Goal: Task Accomplishment & Management: Complete application form

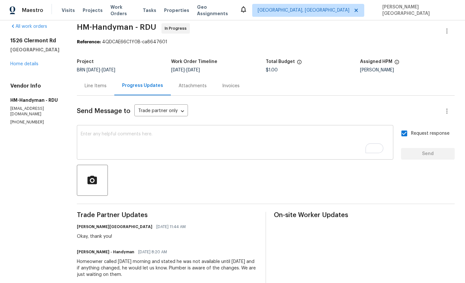
scroll to position [12, 0]
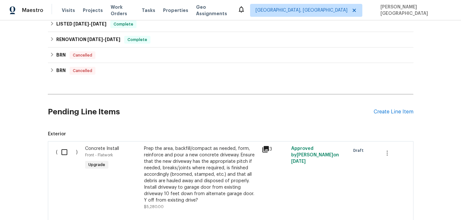
scroll to position [526, 0]
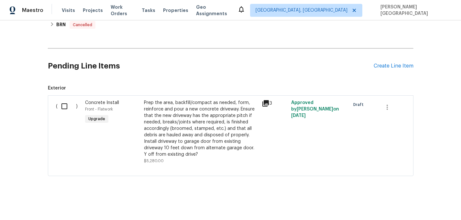
click at [401, 61] on div "Pending Line Items Create Line Item" at bounding box center [230, 66] width 365 height 30
click at [401, 66] on div "Create Line Item" at bounding box center [393, 66] width 40 height 6
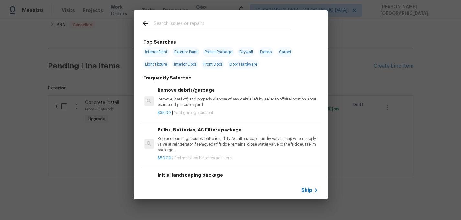
click at [304, 192] on span "Skip" at bounding box center [306, 190] width 11 height 6
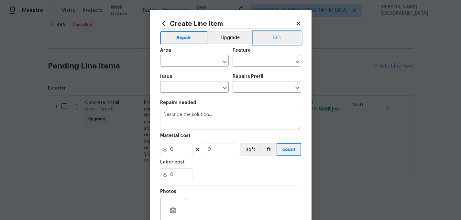
click at [276, 37] on button "BRN" at bounding box center [277, 37] width 48 height 13
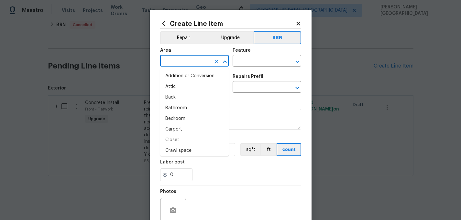
click at [203, 59] on input "text" at bounding box center [185, 62] width 50 height 10
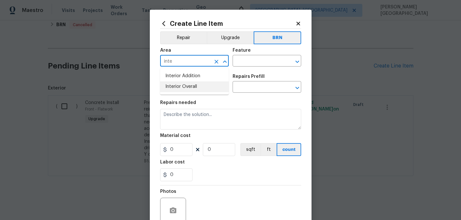
click at [207, 82] on li "Interior Overall" at bounding box center [194, 86] width 69 height 11
type input "Interior Overall"
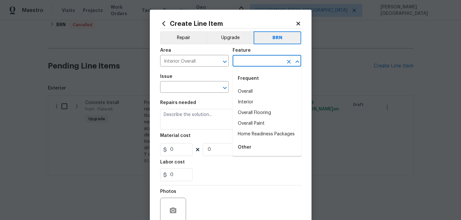
click at [251, 58] on input "text" at bounding box center [257, 62] width 50 height 10
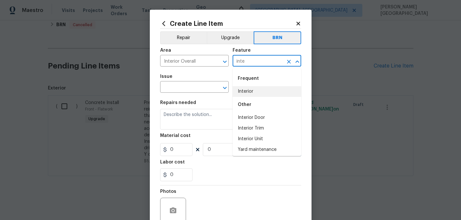
click at [250, 93] on li "Interior" at bounding box center [266, 91] width 69 height 11
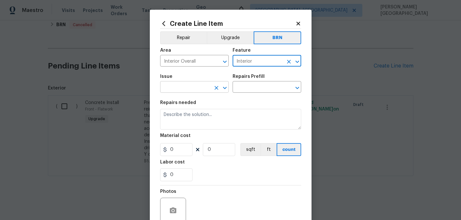
type input "Interior"
click at [195, 89] on input "text" at bounding box center [185, 88] width 50 height 10
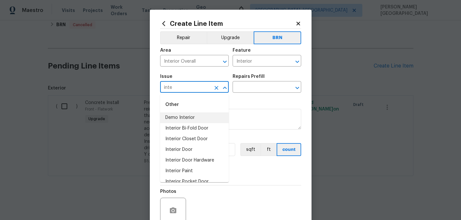
click at [203, 116] on li "Demo Interior" at bounding box center [194, 117] width 69 height 11
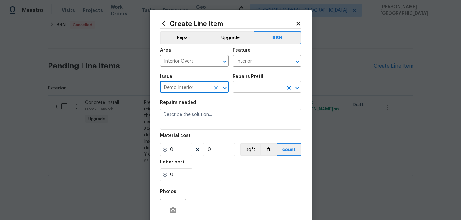
type input "Demo Interior"
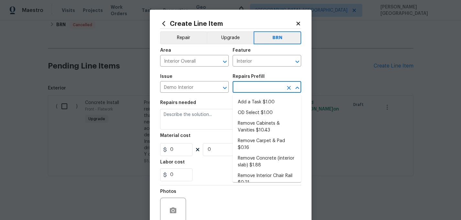
click at [245, 84] on input "text" at bounding box center [257, 88] width 50 height 10
click at [255, 108] on li "OD Select $1.00" at bounding box center [266, 113] width 69 height 11
type input "Demolition"
type input "OD Select $1.00"
type textarea "Refer to the agreed upon scope document for further details."
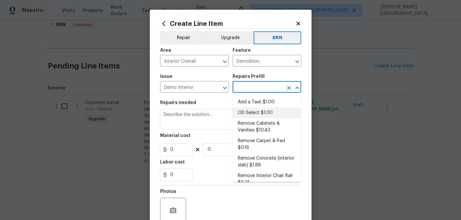
type input "1"
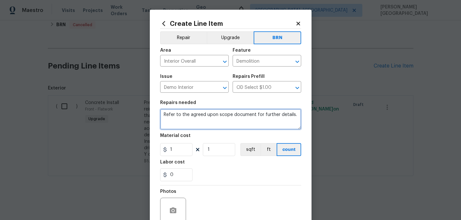
click at [228, 118] on textarea "Refer to the agreed upon scope document for further details." at bounding box center [230, 119] width 141 height 21
paste textarea "Seller to have licensed plumbing company perform hydrostatic test, if Hydro tes…"
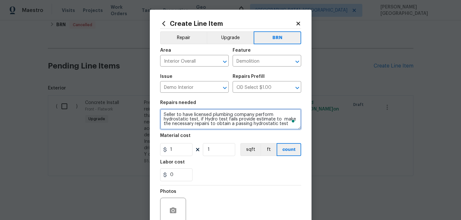
scroll to position [1, 0]
type textarea "Seller to have licensed plumbing company perform hydrostatic test, if Hydro tes…"
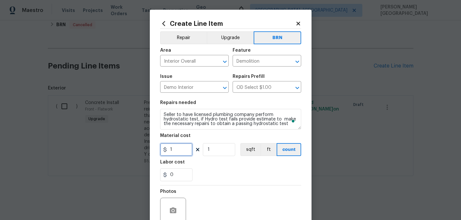
click at [178, 154] on input "1" at bounding box center [176, 149] width 32 height 13
type input "0"
click at [175, 176] on input "0" at bounding box center [176, 174] width 32 height 13
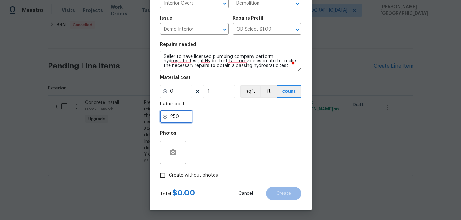
type input "250"
click at [200, 172] on label "Create without photos" at bounding box center [186, 175] width 61 height 12
click at [169, 172] on input "Create without photos" at bounding box center [162, 175] width 12 height 12
checkbox input "true"
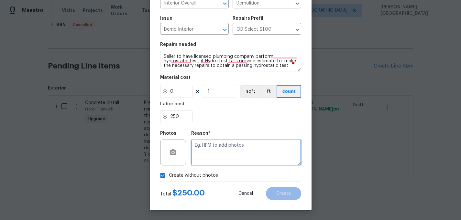
click at [213, 163] on textarea at bounding box center [246, 153] width 110 height 26
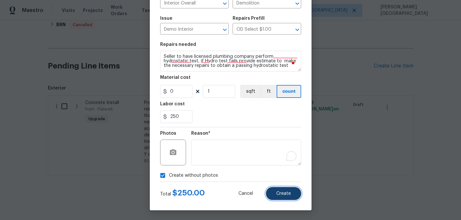
click at [275, 194] on button "Create" at bounding box center [283, 193] width 35 height 13
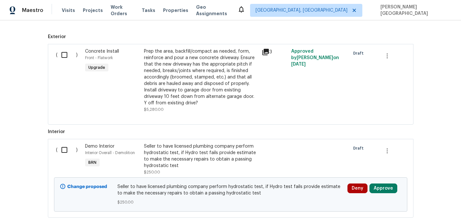
scroll to position [620, 0]
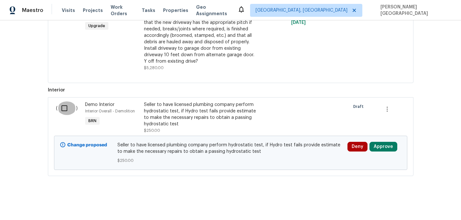
click at [65, 109] on input "checkbox" at bounding box center [67, 108] width 18 height 14
checkbox input "true"
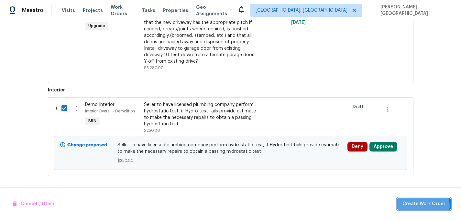
click at [423, 206] on span "Create Work Order" at bounding box center [423, 204] width 43 height 8
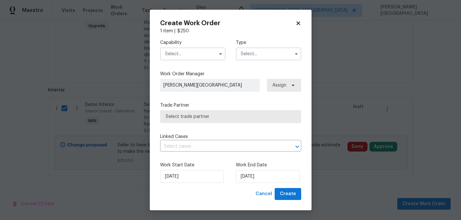
click at [190, 55] on input "text" at bounding box center [192, 54] width 65 height 13
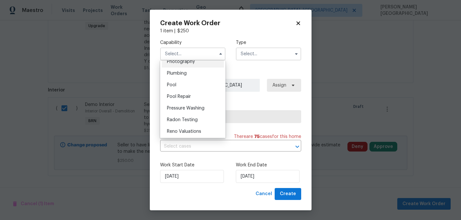
click at [188, 66] on div "Photography" at bounding box center [193, 62] width 62 height 12
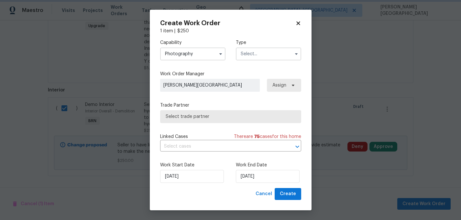
scroll to position [555, 0]
click at [183, 57] on input "Photography" at bounding box center [192, 54] width 65 height 13
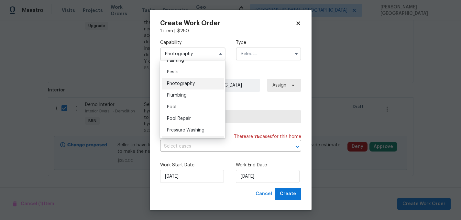
scroll to position [549, 0]
click at [182, 97] on span "Plumbing" at bounding box center [177, 96] width 20 height 5
type input "Plumbing"
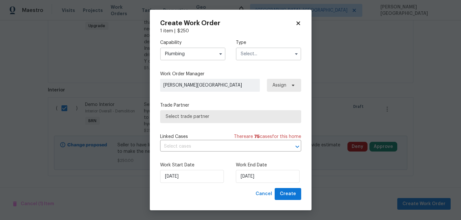
click at [258, 53] on input "text" at bounding box center [268, 54] width 65 height 13
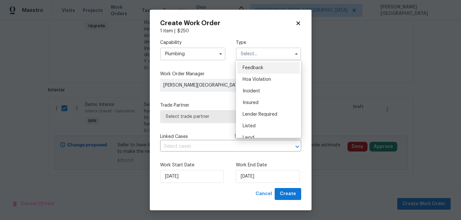
scroll to position [65, 0]
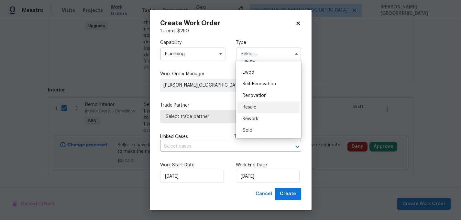
click at [256, 110] on div "Resale" at bounding box center [268, 107] width 62 height 12
type input "Resale"
